Goal: Book appointment/travel/reservation

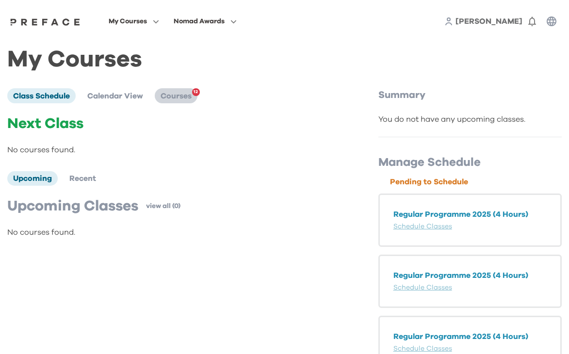
click at [185, 93] on span "Courses" at bounding box center [176, 96] width 31 height 8
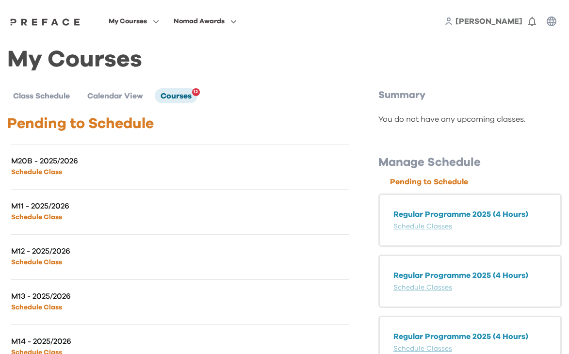
click at [41, 216] on link "Schedule Class" at bounding box center [36, 217] width 51 height 7
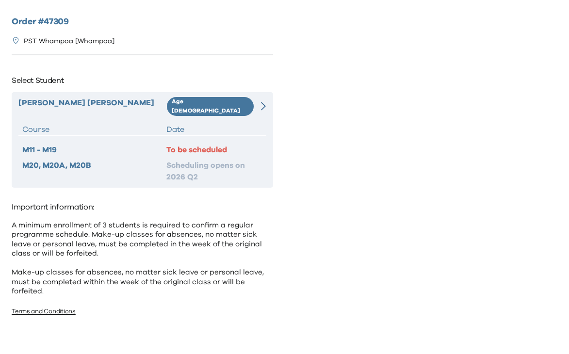
click at [205, 144] on div "To be scheduled" at bounding box center [215, 150] width 96 height 12
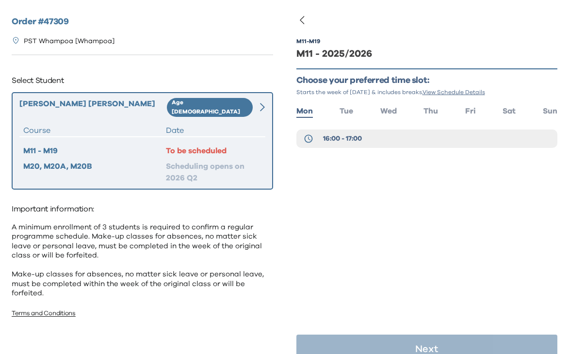
click at [354, 109] on ul "Mon Tue Wed Thu Fri Sat Sun" at bounding box center [428, 110] width 262 height 14
click at [426, 113] on span "Thu" at bounding box center [431, 111] width 15 height 8
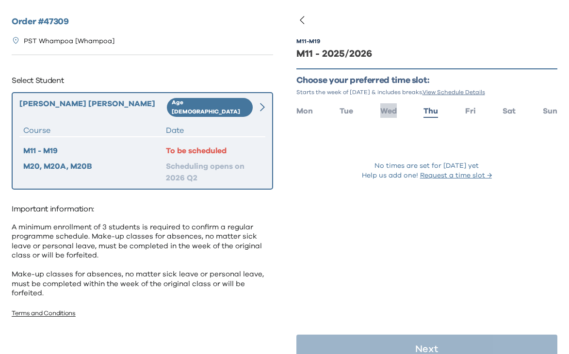
click at [387, 114] on span "Wed" at bounding box center [389, 111] width 17 height 8
click at [312, 111] on span "Mon" at bounding box center [305, 111] width 17 height 8
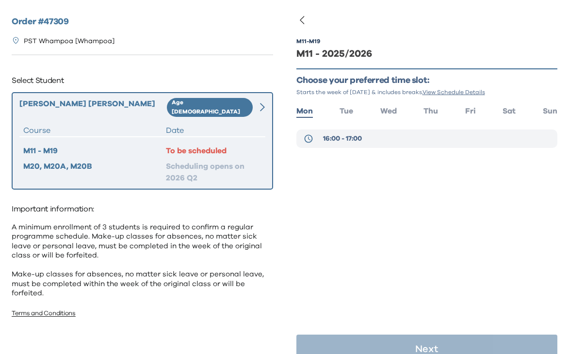
click at [336, 138] on span "16:00 - 17:00" at bounding box center [342, 139] width 39 height 10
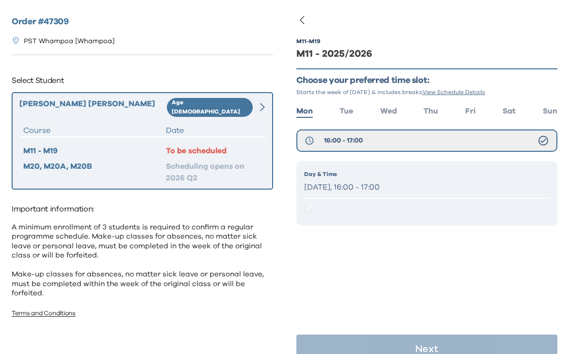
click at [318, 210] on div "Day & Time Monday, 16:00 - 17:00" at bounding box center [428, 193] width 262 height 65
click at [327, 187] on p "Monday, 16:00 - 17:00" at bounding box center [427, 188] width 246 height 14
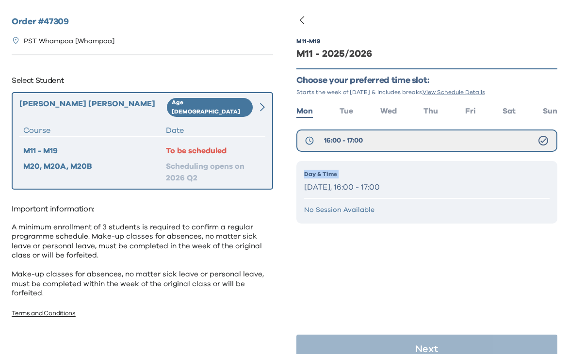
click at [327, 187] on p "Monday, 16:00 - 17:00" at bounding box center [427, 188] width 246 height 14
click at [320, 211] on p "No Session Available" at bounding box center [427, 210] width 246 height 10
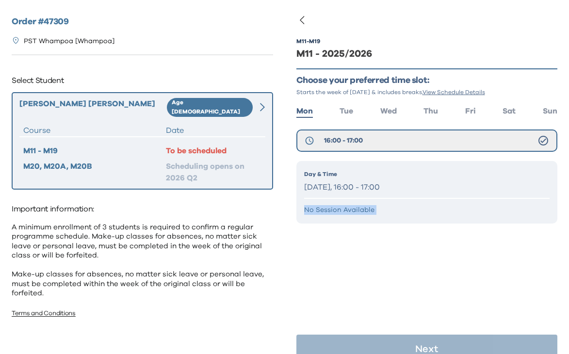
click at [320, 211] on p "No Session Available" at bounding box center [427, 210] width 246 height 10
click at [542, 139] on icon at bounding box center [544, 141] width 12 height 12
